Goal: Transaction & Acquisition: Purchase product/service

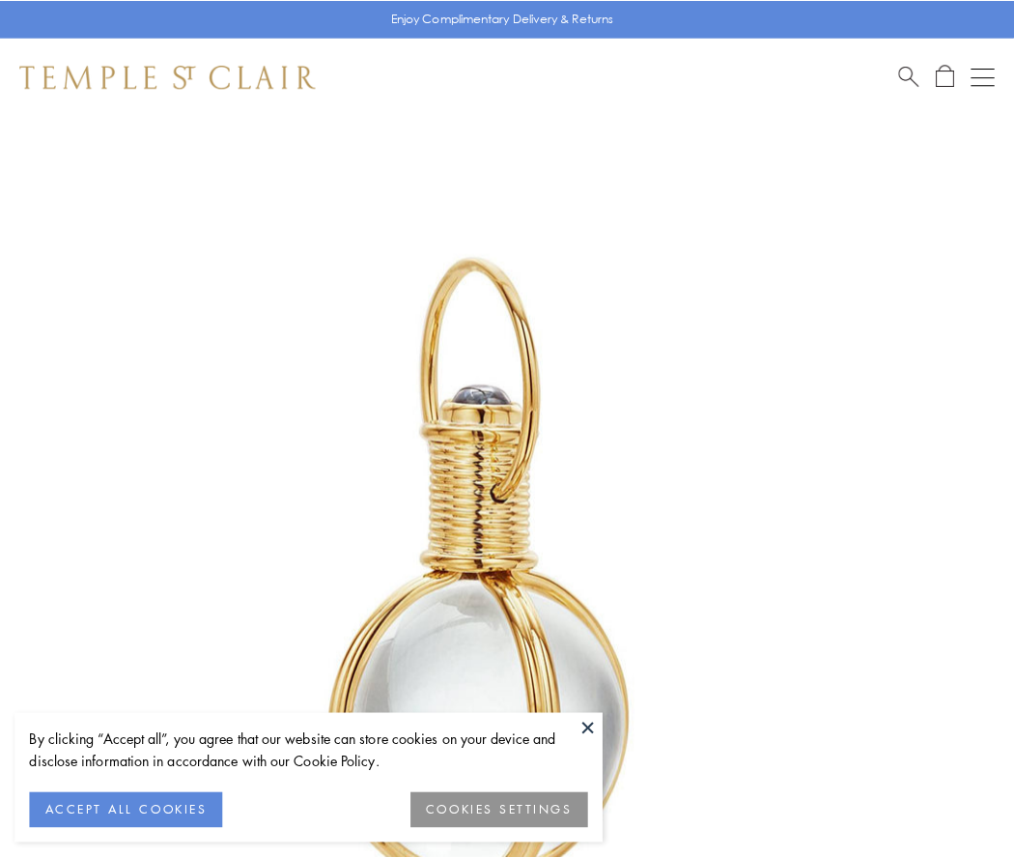
scroll to position [504, 0]
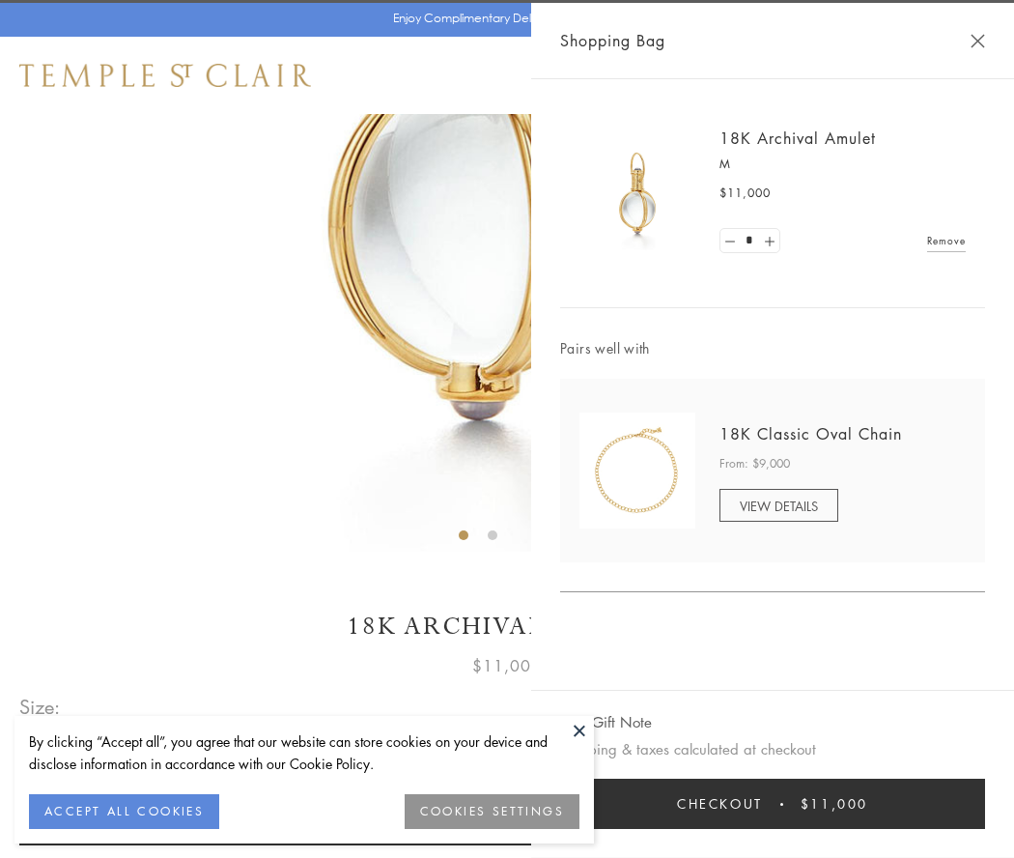
click at [773, 804] on button "Checkout $11,000" at bounding box center [772, 804] width 425 height 50
